Goal: Task Accomplishment & Management: Manage account settings

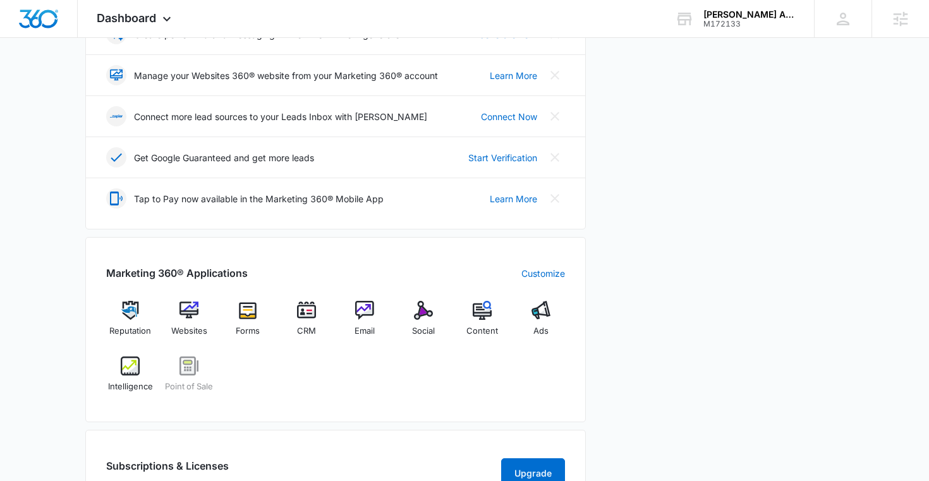
scroll to position [327, 0]
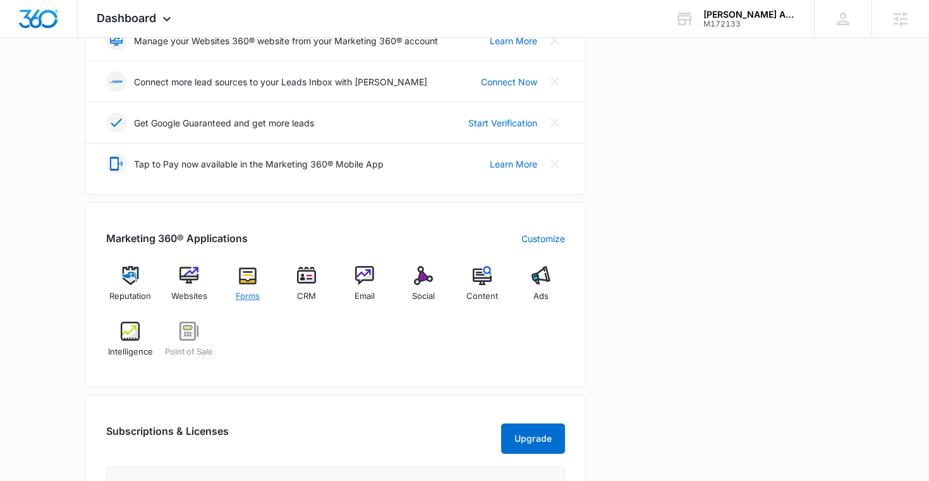
click at [250, 285] on img at bounding box center [247, 275] width 19 height 19
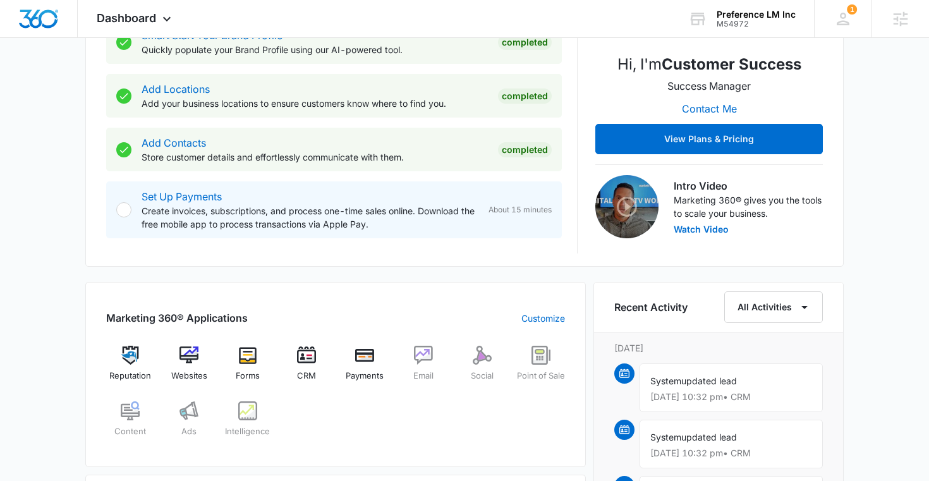
scroll to position [527, 0]
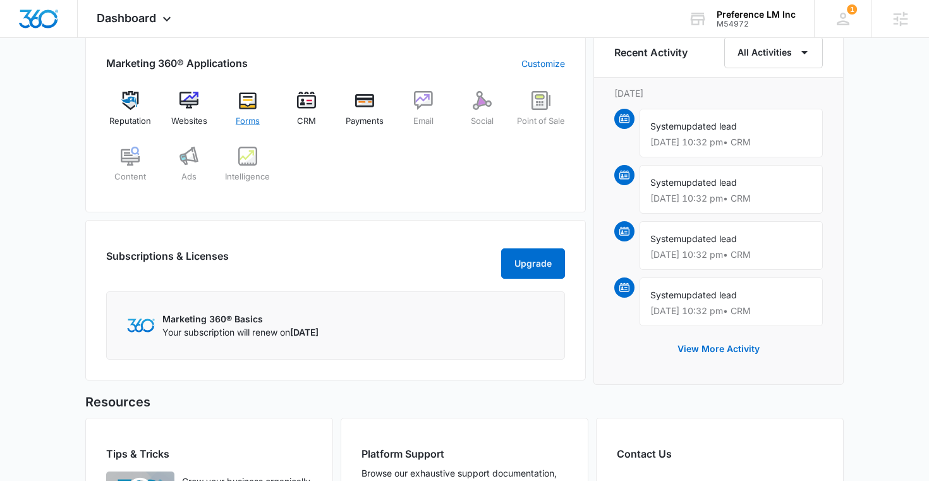
click at [256, 99] on img at bounding box center [247, 100] width 19 height 19
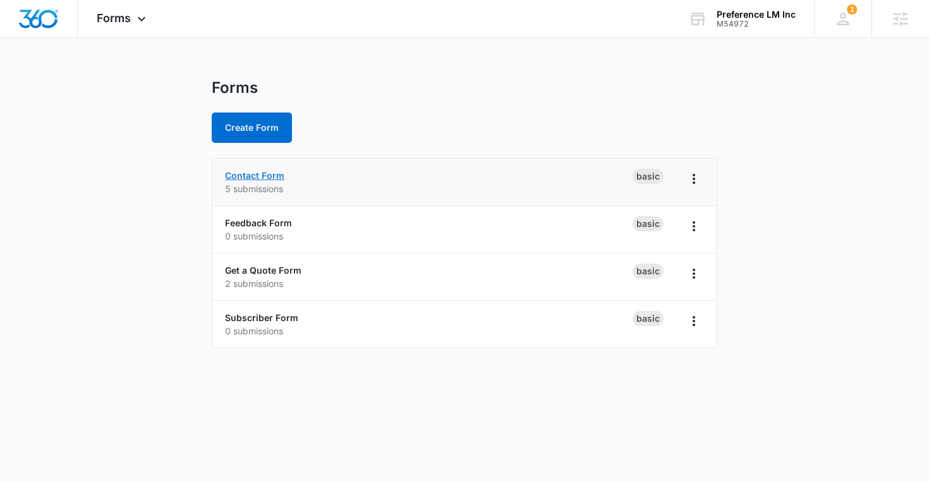
click at [257, 170] on link "Contact Form" at bounding box center [254, 175] width 59 height 11
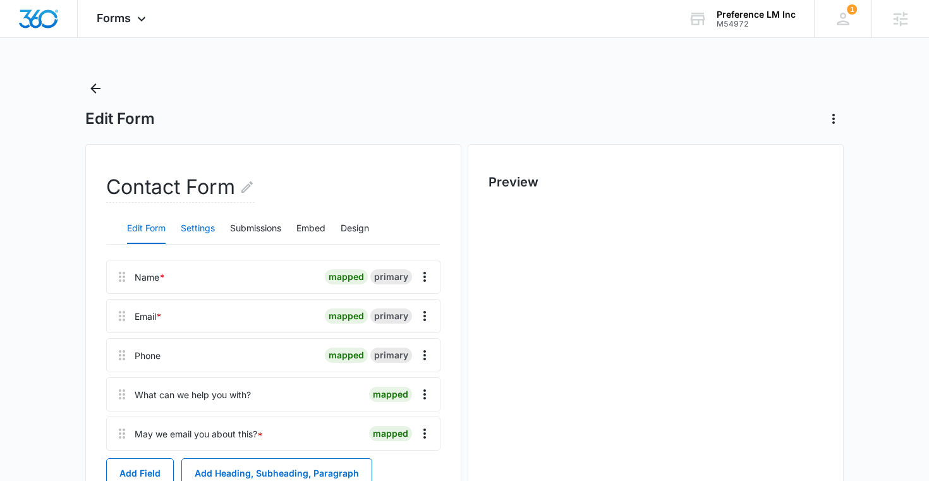
click at [192, 225] on button "Settings" at bounding box center [198, 229] width 34 height 30
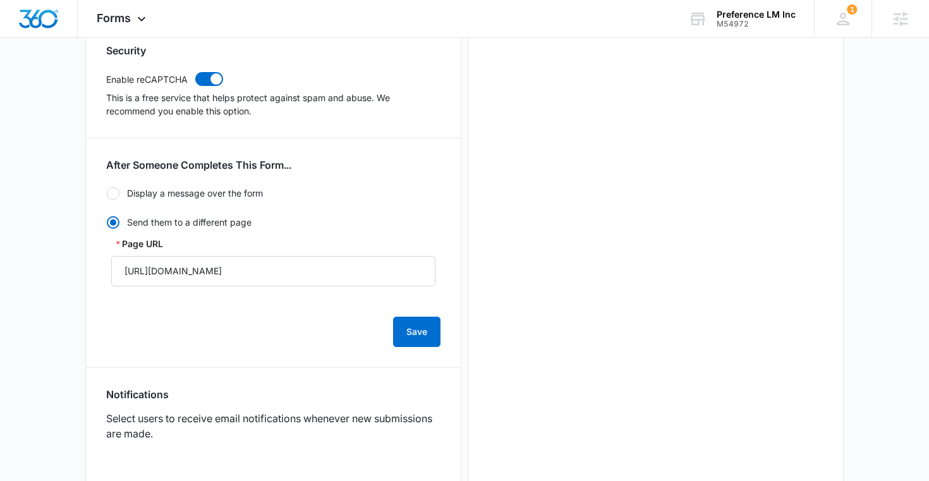
scroll to position [340, 0]
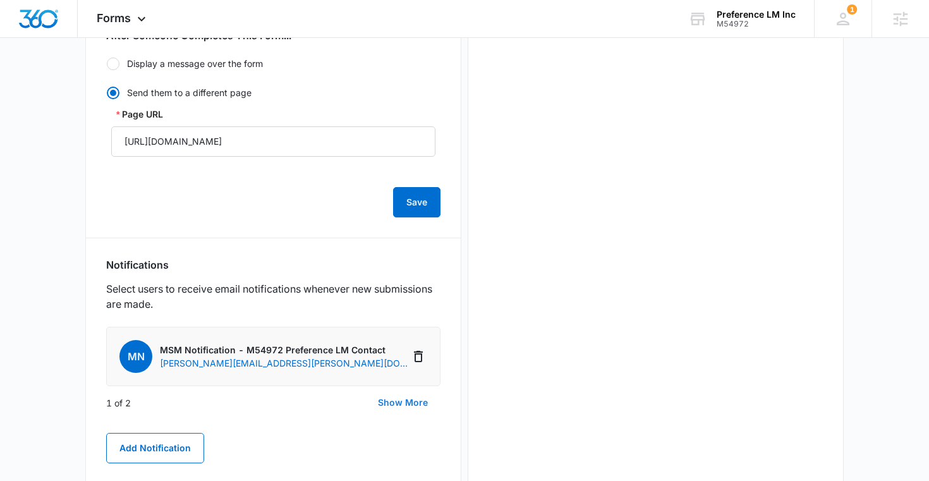
click at [414, 402] on button "Show More" at bounding box center [402, 403] width 75 height 30
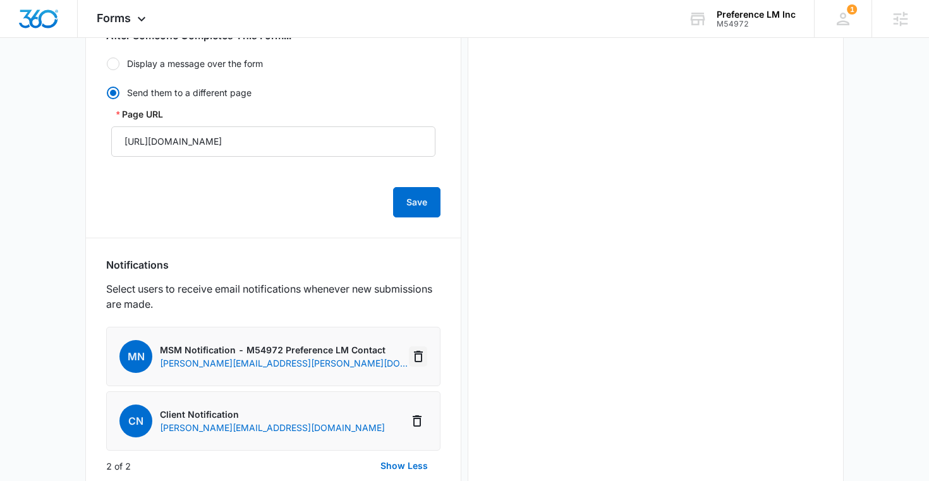
click at [418, 350] on icon "Delete Notification" at bounding box center [418, 356] width 15 height 15
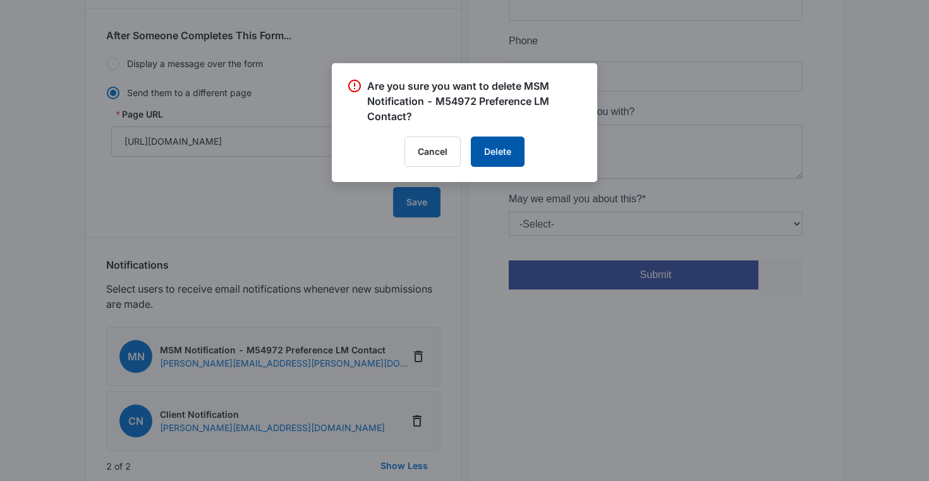
click at [507, 145] on button "Delete" at bounding box center [498, 152] width 54 height 30
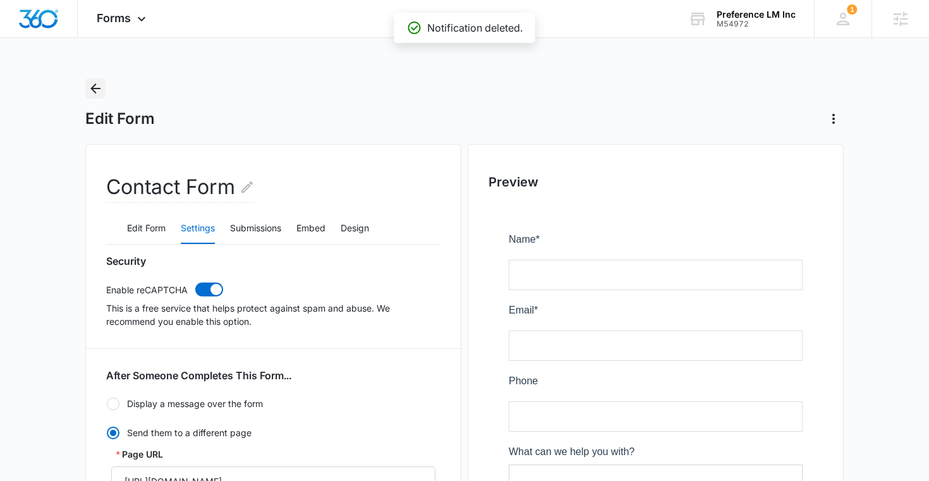
click at [100, 90] on icon "Back" at bounding box center [95, 88] width 15 height 15
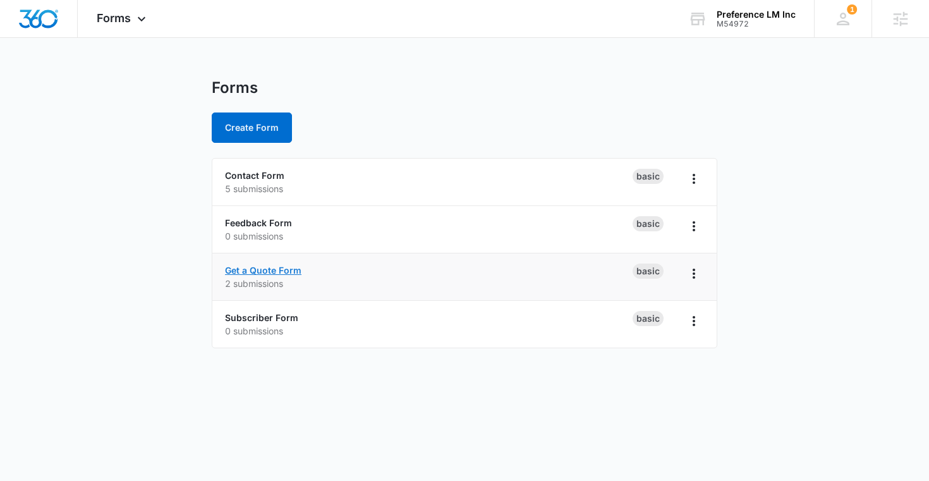
click at [265, 267] on link "Get a Quote Form" at bounding box center [263, 270] width 77 height 11
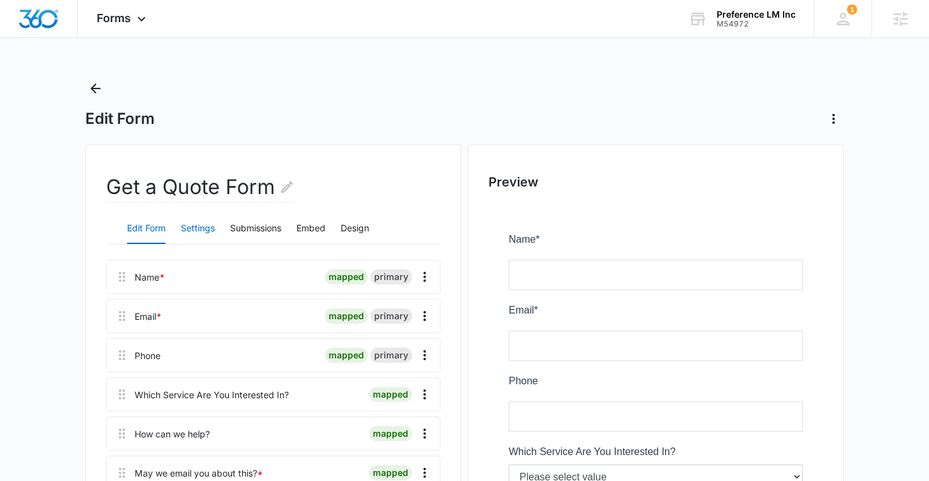
click at [202, 231] on button "Settings" at bounding box center [198, 229] width 34 height 30
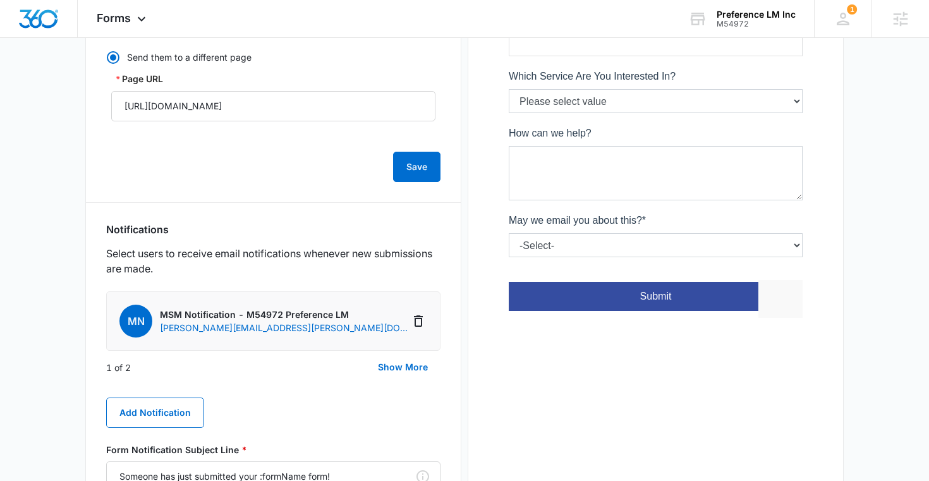
scroll to position [402, 0]
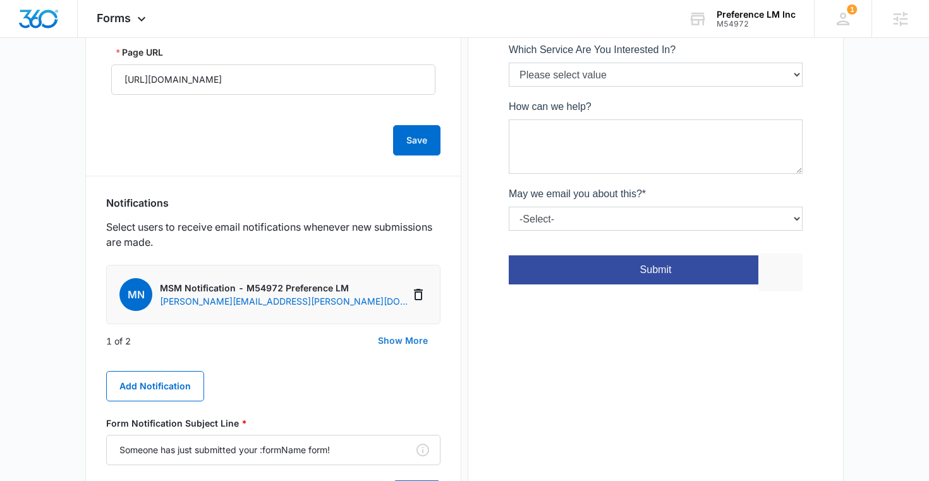
click at [407, 341] on button "Show More" at bounding box center [402, 341] width 75 height 30
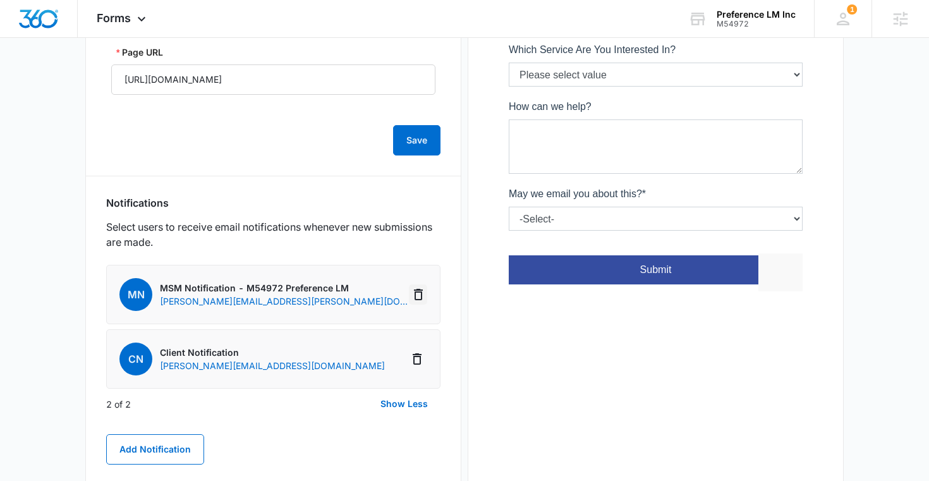
click at [416, 293] on icon "Delete Notification" at bounding box center [418, 294] width 15 height 15
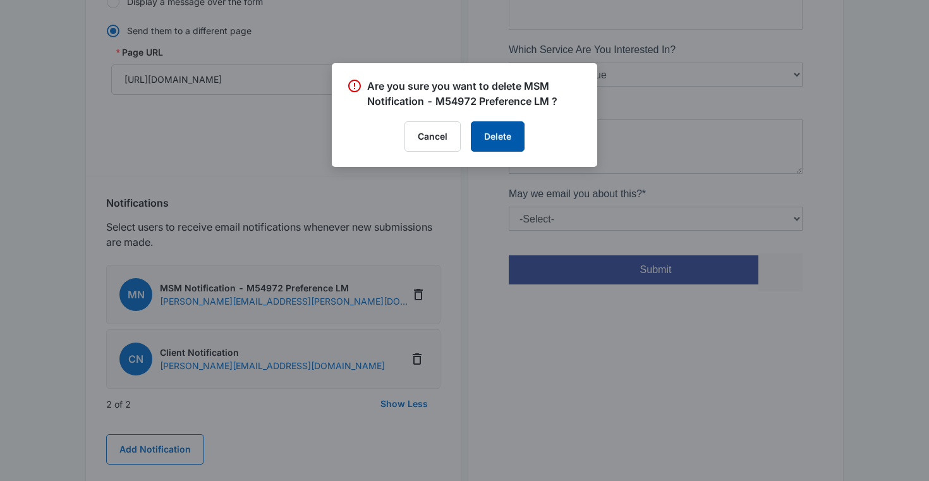
click at [508, 138] on button "Delete" at bounding box center [498, 136] width 54 height 30
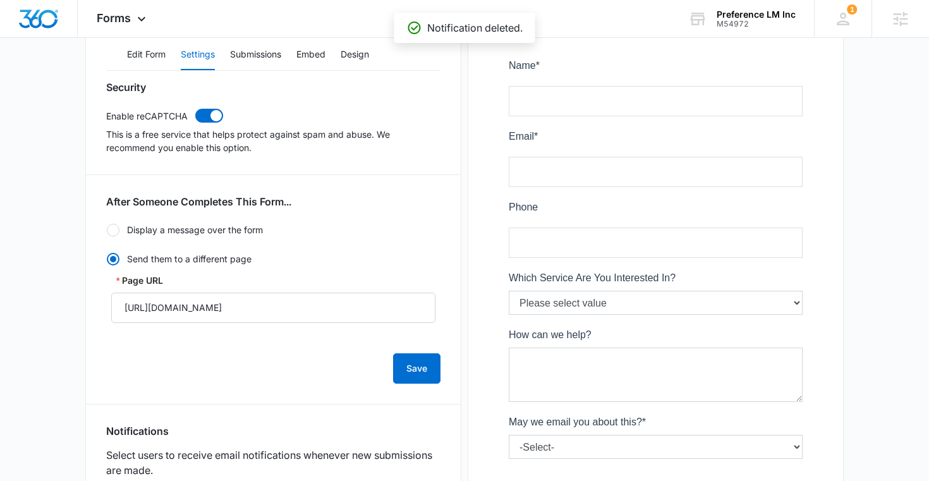
scroll to position [0, 0]
